Goal: Use online tool/utility

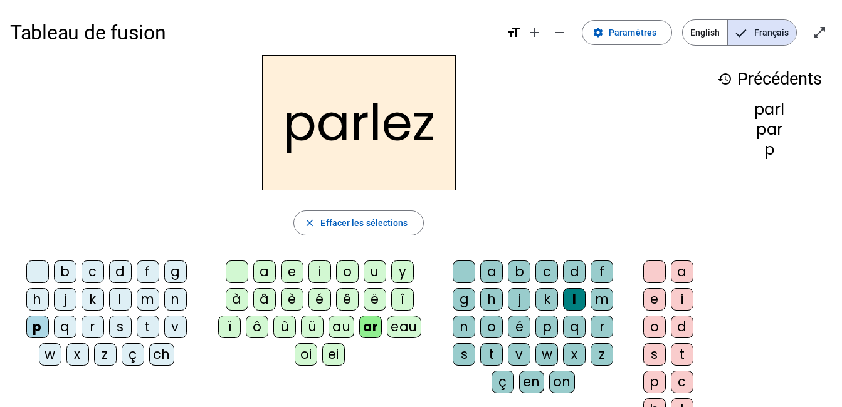
scroll to position [19, 0]
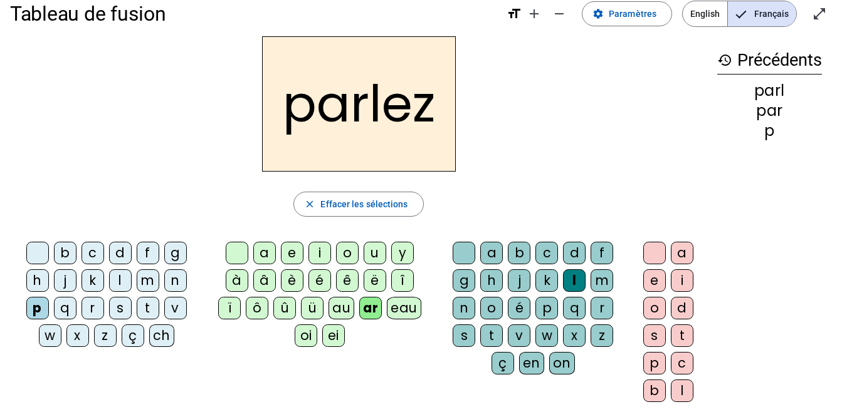
click at [493, 330] on div "t" at bounding box center [491, 336] width 23 height 23
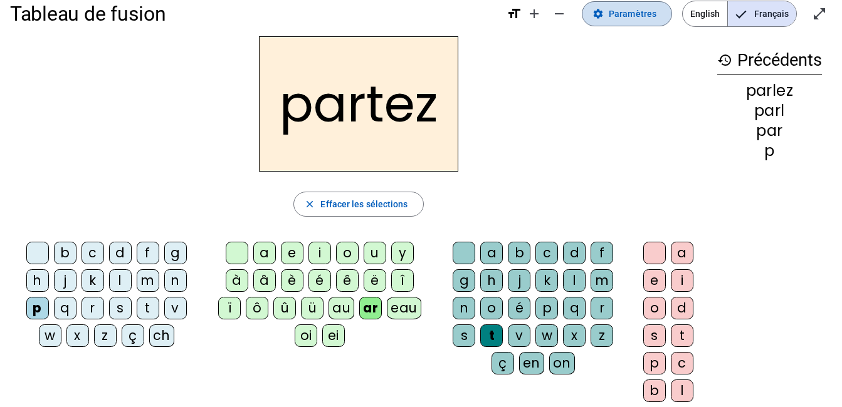
click at [654, 21] on span "Paramètres" at bounding box center [633, 13] width 48 height 15
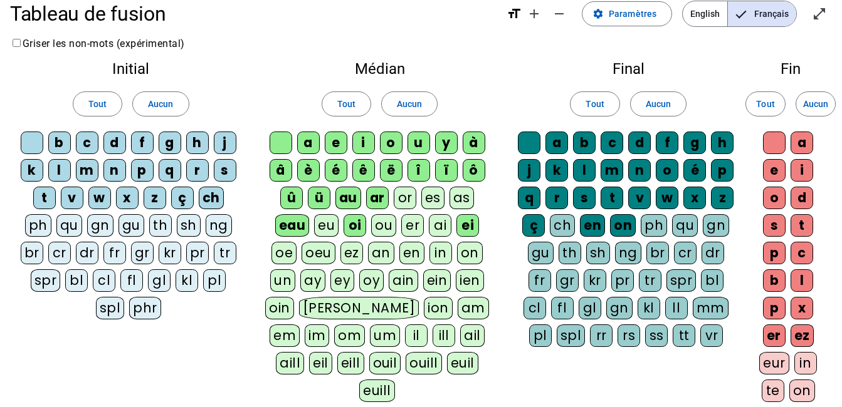
click at [399, 193] on div "or" at bounding box center [405, 198] width 23 height 23
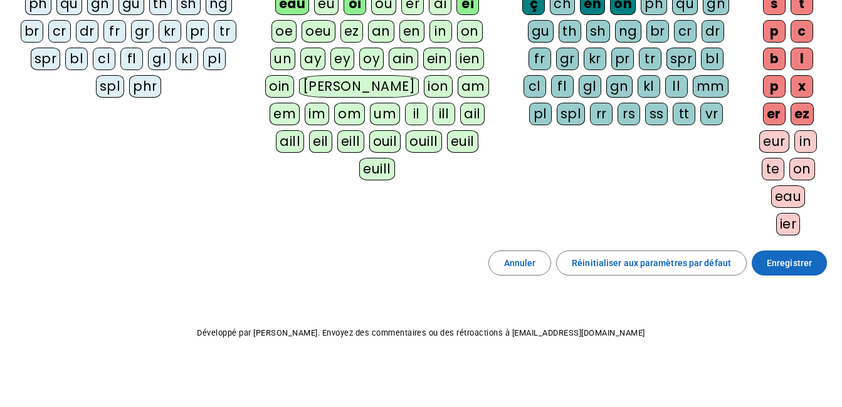
click at [789, 263] on span "Enregistrer" at bounding box center [789, 263] width 45 height 15
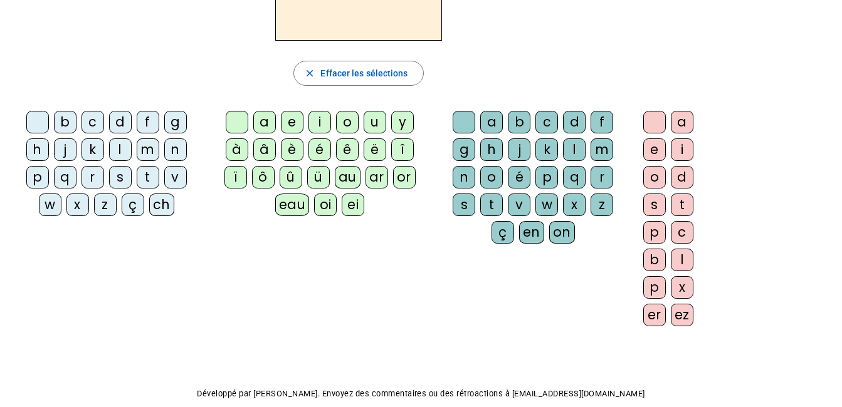
scroll to position [149, 0]
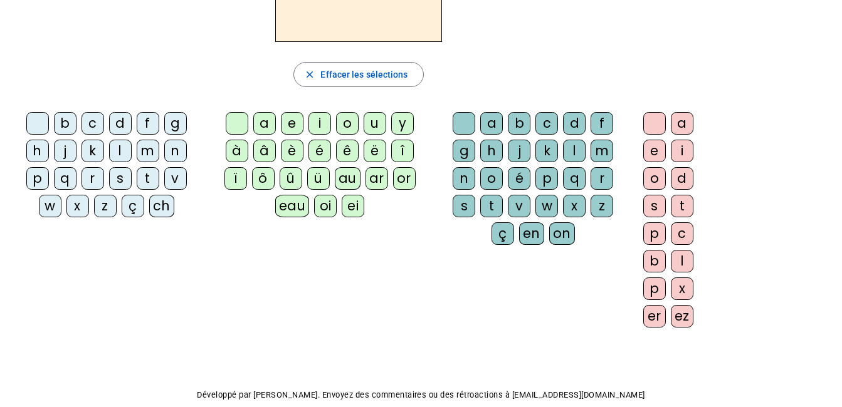
click at [44, 176] on div "p" at bounding box center [37, 178] width 23 height 23
click at [396, 179] on div "or" at bounding box center [404, 178] width 23 height 23
click at [487, 199] on div "t" at bounding box center [491, 206] width 23 height 23
click at [679, 307] on div "ez" at bounding box center [682, 316] width 23 height 23
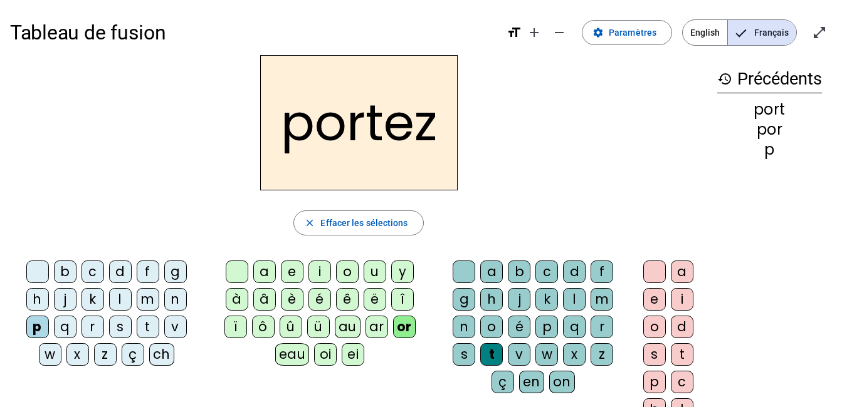
scroll to position [8, 0]
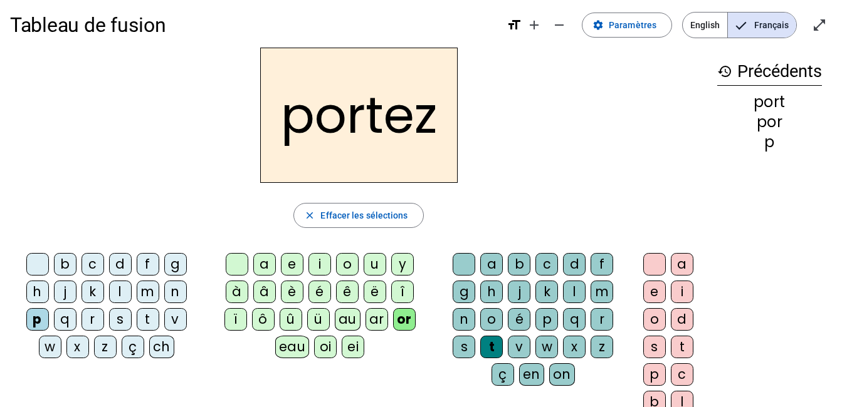
click at [115, 319] on div "s" at bounding box center [120, 319] width 23 height 23
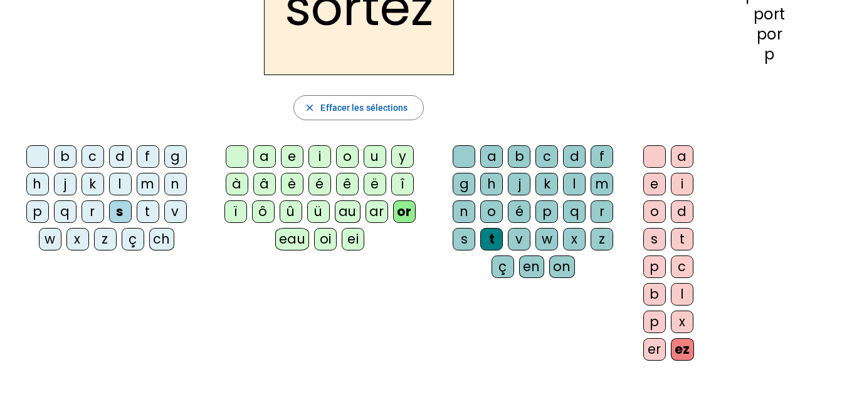
scroll to position [116, 0]
click at [660, 189] on div "e" at bounding box center [654, 183] width 23 height 23
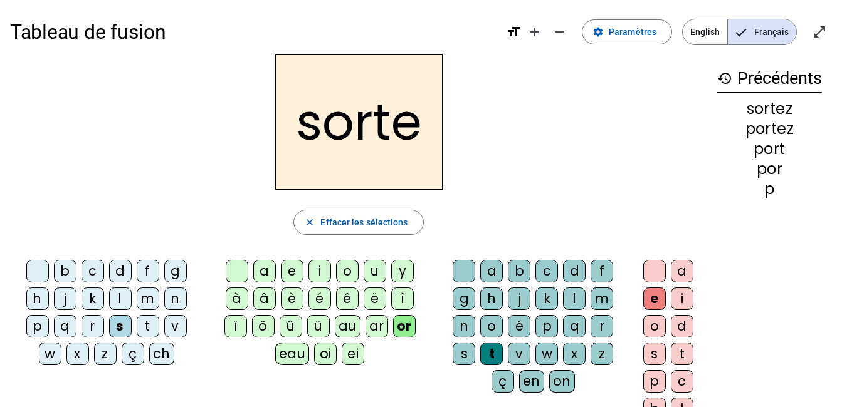
scroll to position [0, 0]
click at [43, 322] on div "p" at bounding box center [37, 327] width 23 height 23
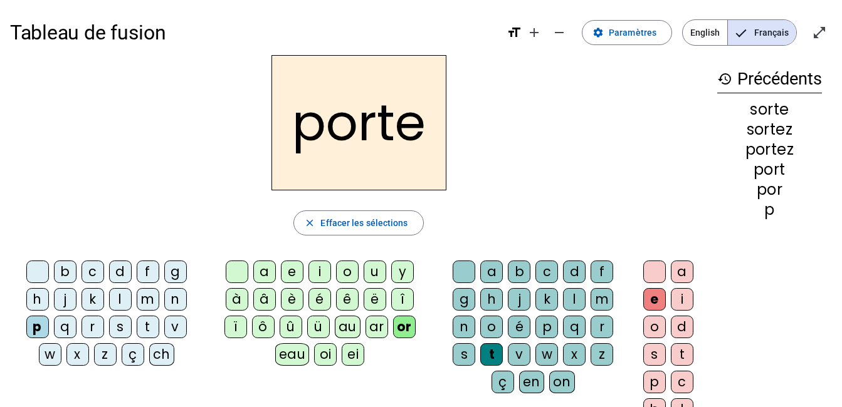
click at [147, 274] on div "f" at bounding box center [148, 272] width 23 height 23
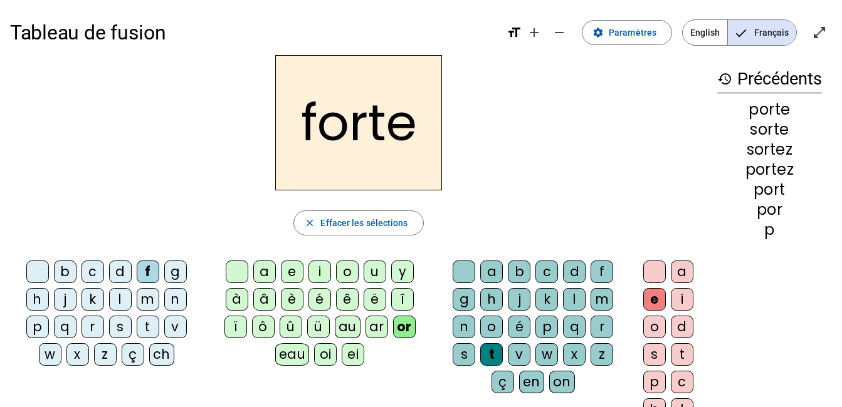
click at [651, 295] on div "e" at bounding box center [654, 299] width 23 height 23
click at [651, 273] on div at bounding box center [654, 272] width 23 height 23
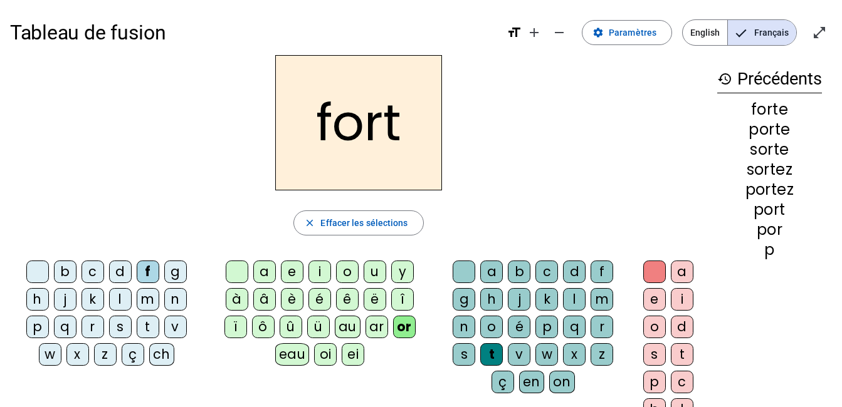
click at [117, 266] on div "d" at bounding box center [120, 272] width 23 height 23
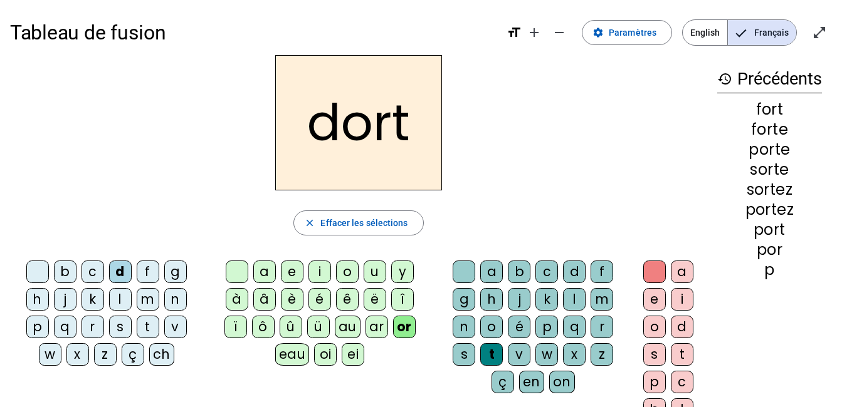
click at [149, 298] on div "m" at bounding box center [148, 299] width 23 height 23
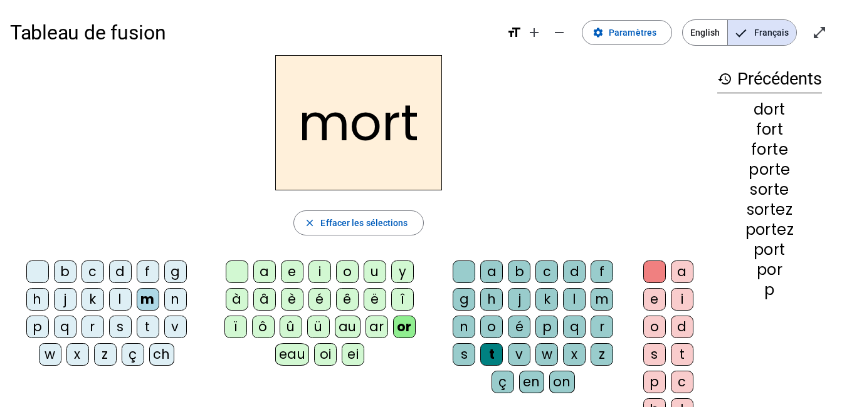
click at [650, 297] on div "e" at bounding box center [654, 299] width 23 height 23
